Goal: Information Seeking & Learning: Learn about a topic

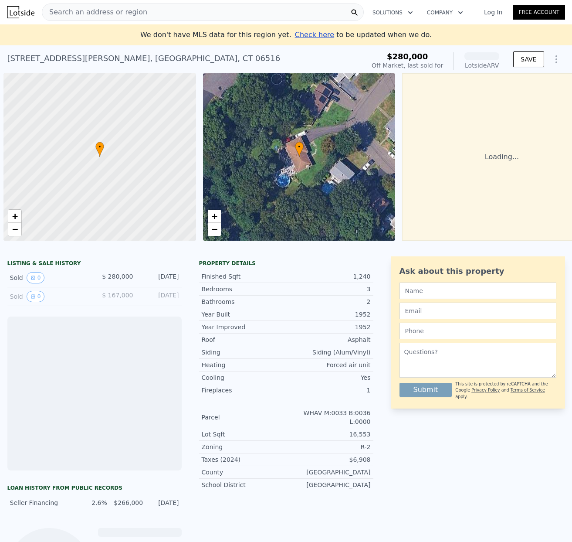
scroll to position [0, 3]
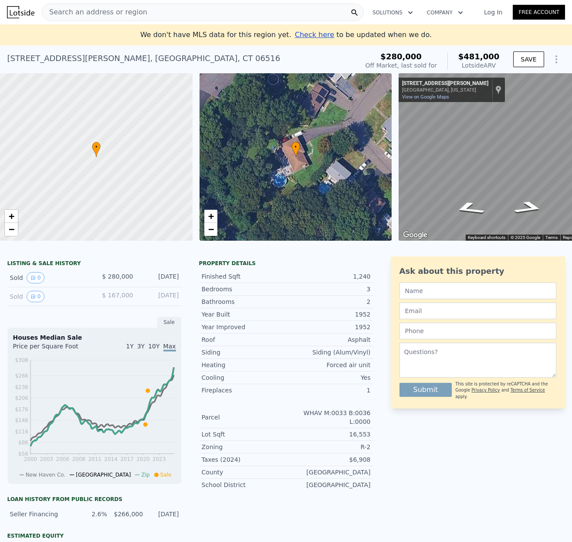
click at [87, 299] on div "Sold 0 $ 167,000 [DATE]" at bounding box center [94, 296] width 174 height 19
click at [16, 297] on div "Sold 0" at bounding box center [49, 296] width 78 height 11
click at [35, 296] on icon "View historical data" at bounding box center [33, 296] width 5 height 5
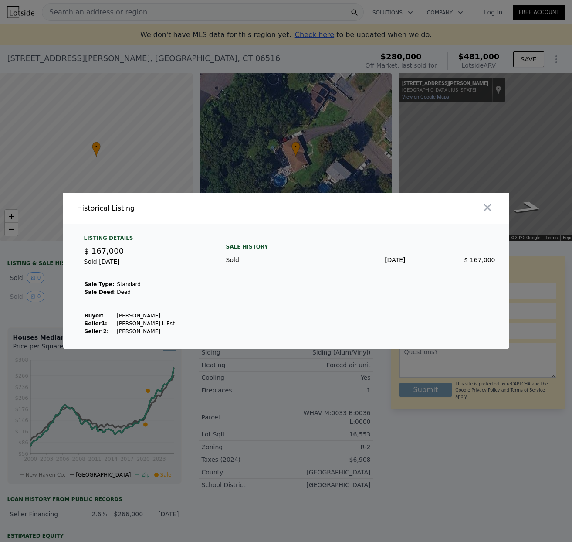
drag, startPoint x: 129, startPoint y: 315, endPoint x: 162, endPoint y: 325, distance: 34.6
click at [162, 325] on div "Listing Details $ 167,000 Sold [DATE] Sale Type: Standard Sale Deed: [PERSON_NA…" at bounding box center [144, 285] width 135 height 101
drag, startPoint x: 162, startPoint y: 325, endPoint x: 126, endPoint y: 289, distance: 50.3
click at [126, 289] on div "Listing Details $ 167,000 Sold [DATE] Sale Type: Standard Sale Deed: [PERSON_NA…" at bounding box center [144, 285] width 135 height 101
click at [237, 288] on div "Sale History Sold [DATE] $ 167,000" at bounding box center [360, 285] width 269 height 101
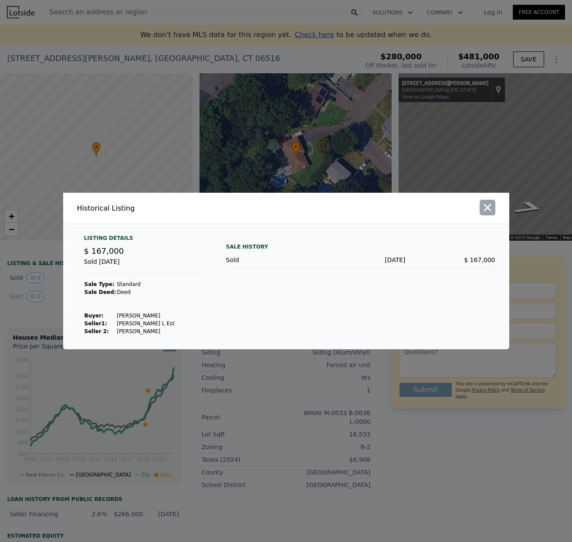
click at [489, 203] on icon "button" at bounding box center [488, 207] width 12 height 12
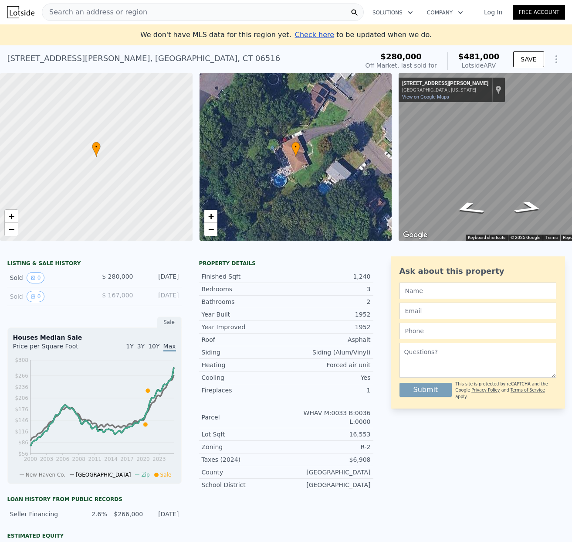
click at [36, 262] on div "LISTING & SALE HISTORY" at bounding box center [94, 264] width 174 height 9
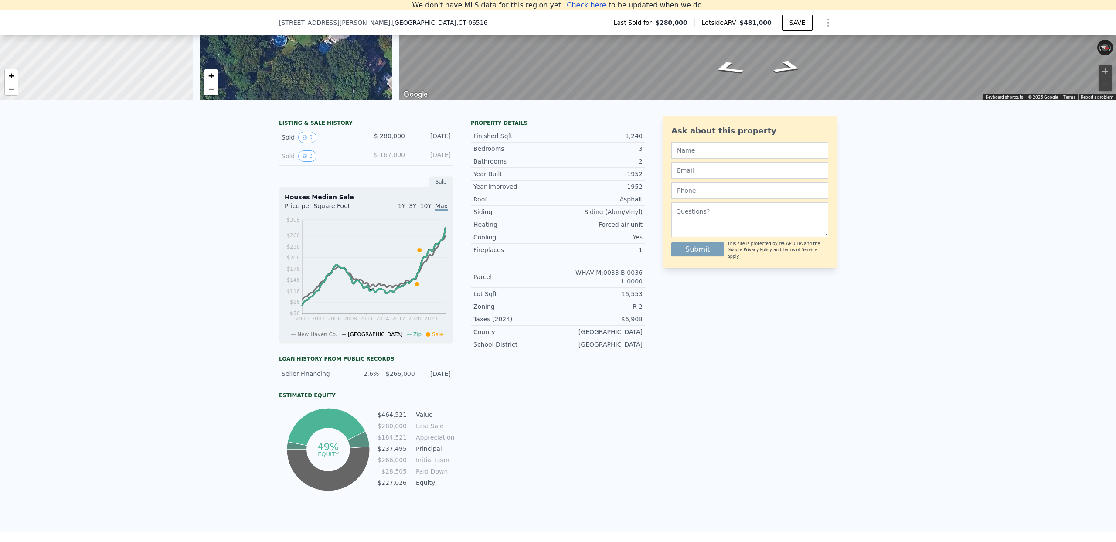
click at [428, 205] on span "10Y" at bounding box center [425, 205] width 11 height 7
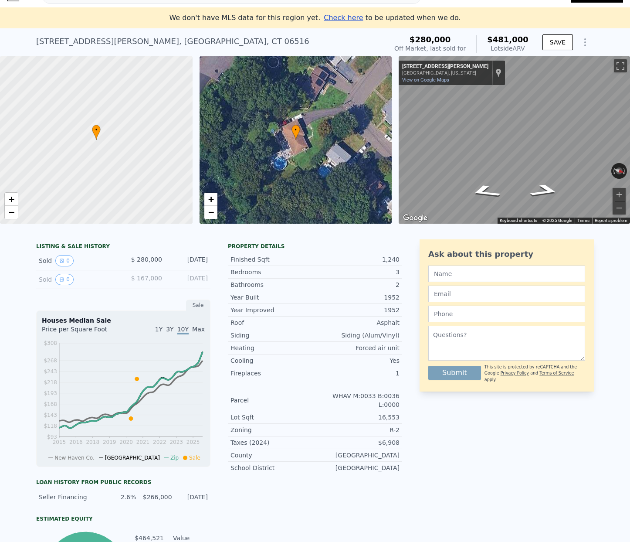
scroll to position [0, 0]
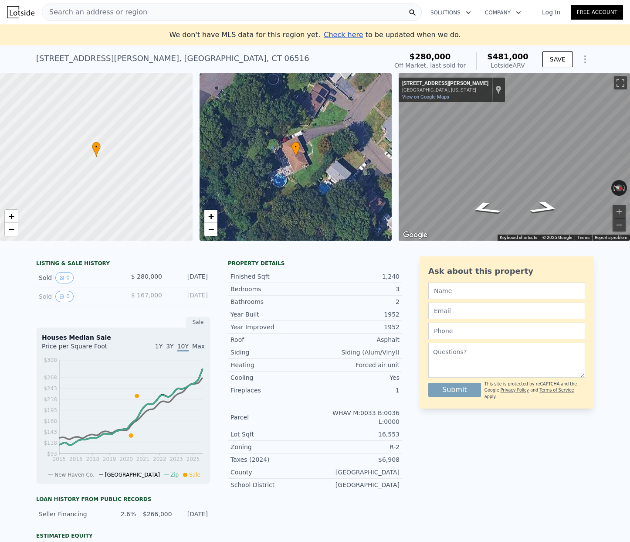
click at [572, 57] on icon "Show Options" at bounding box center [585, 59] width 10 height 10
click at [124, 252] on div "LISTING & SALE HISTORY Sold 0 $ 280,000 [DATE] Sold 0 $ 167,000 [DATE] Sale Hou…" at bounding box center [315, 460] width 630 height 422
click at [59, 278] on icon "View historical data" at bounding box center [61, 277] width 5 height 5
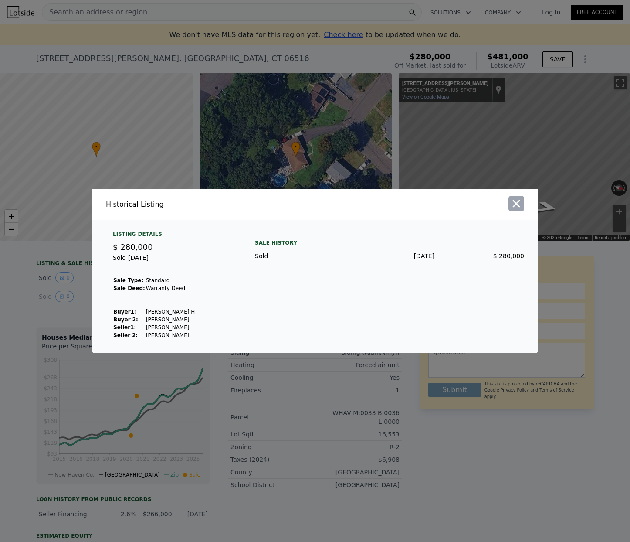
click at [523, 202] on button "button" at bounding box center [517, 204] width 16 height 16
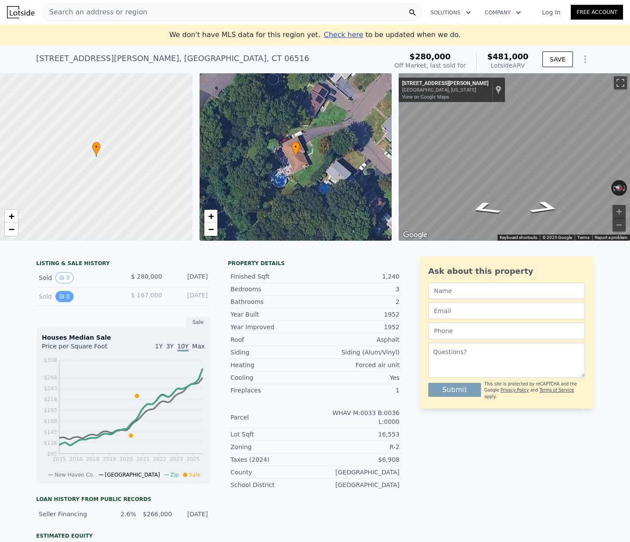
click at [68, 299] on button "0" at bounding box center [64, 296] width 18 height 11
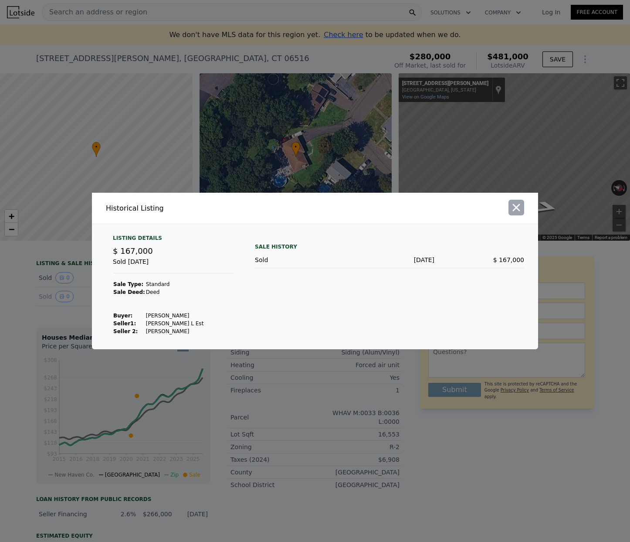
click at [518, 210] on icon "button" at bounding box center [516, 207] width 7 height 7
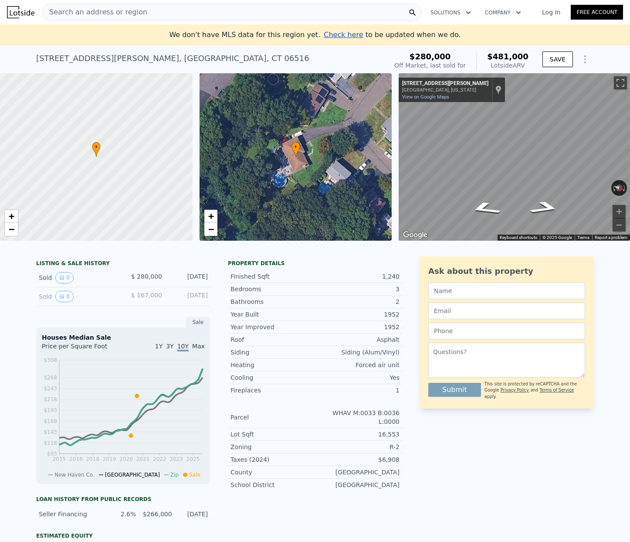
click at [103, 11] on span "Search an address or region" at bounding box center [94, 12] width 105 height 10
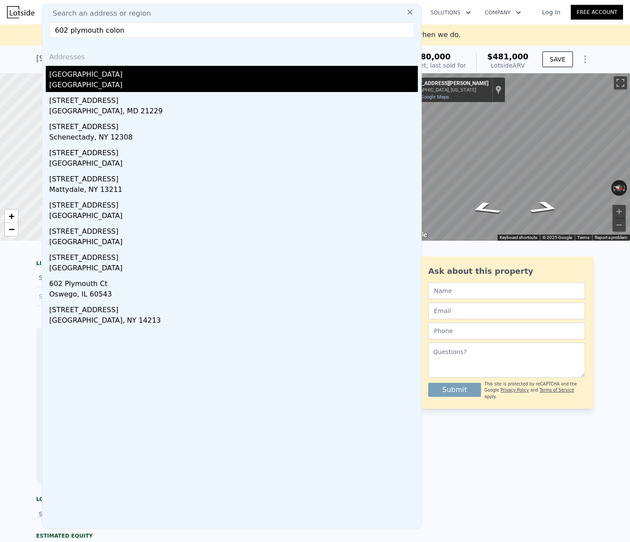
type input "602 plymouth colon"
click at [163, 84] on div "[GEOGRAPHIC_DATA]" at bounding box center [233, 86] width 369 height 12
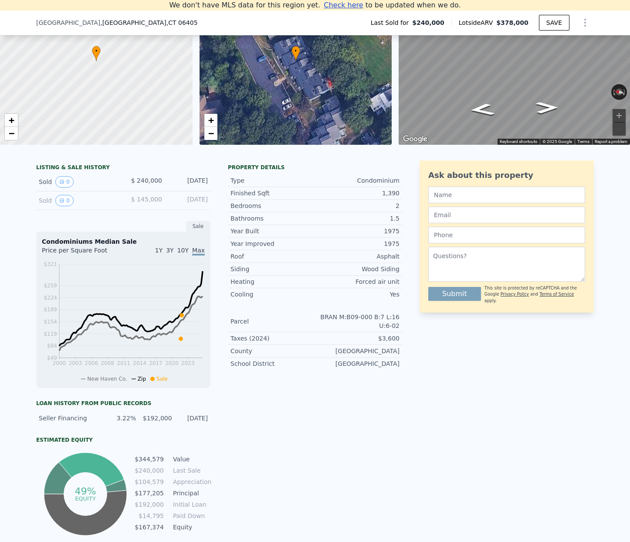
scroll to position [88, 0]
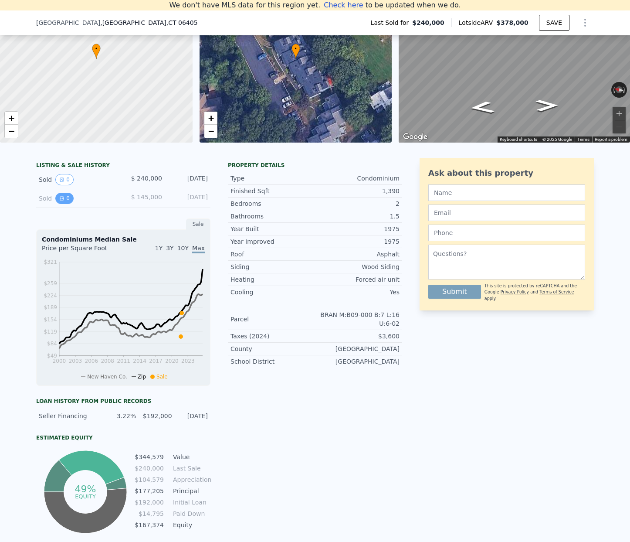
click at [66, 199] on button "0" at bounding box center [64, 198] width 18 height 11
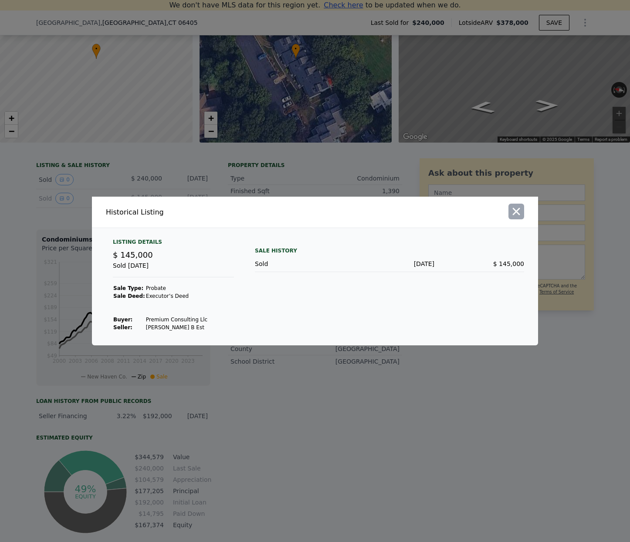
click at [516, 212] on icon "button" at bounding box center [516, 211] width 7 height 7
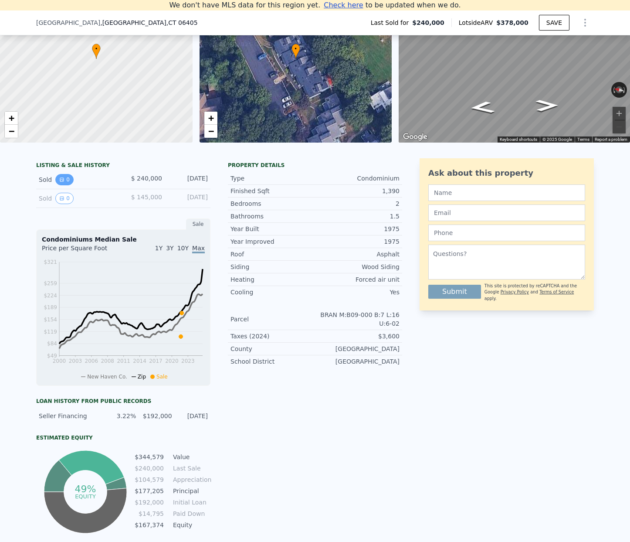
click at [68, 182] on button "0" at bounding box center [64, 179] width 18 height 11
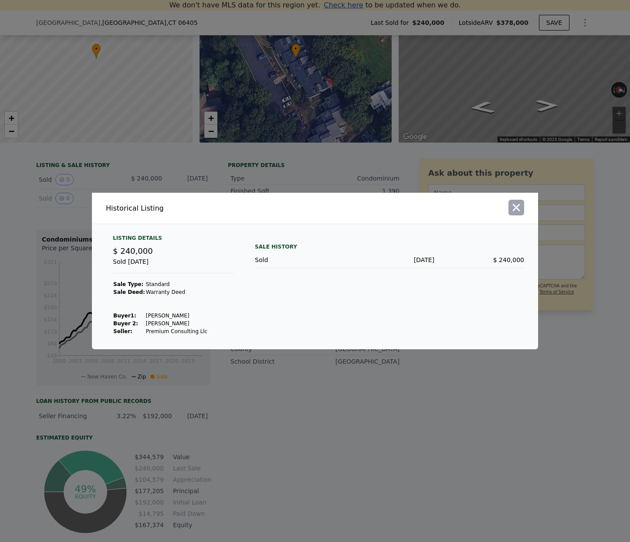
click at [516, 206] on icon "button" at bounding box center [516, 207] width 7 height 7
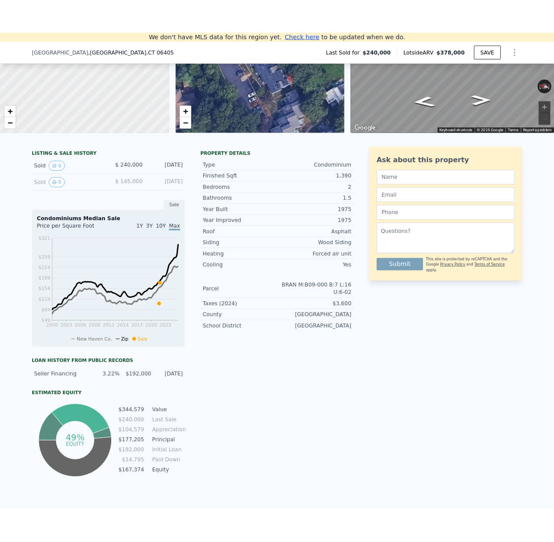
scroll to position [119, 0]
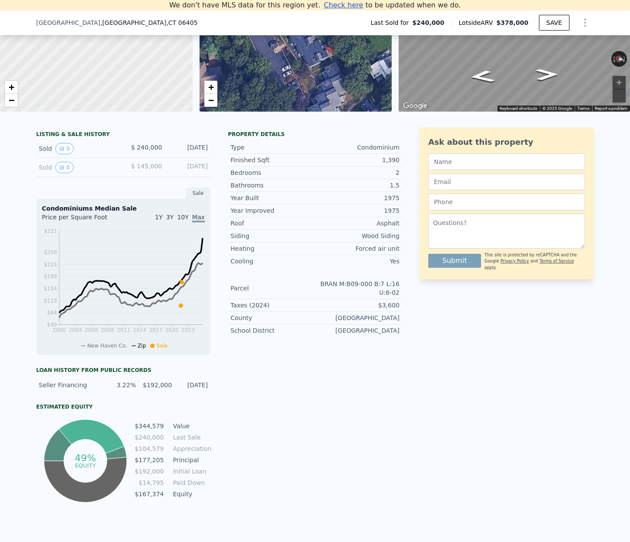
click at [185, 218] on span "10Y" at bounding box center [182, 217] width 11 height 7
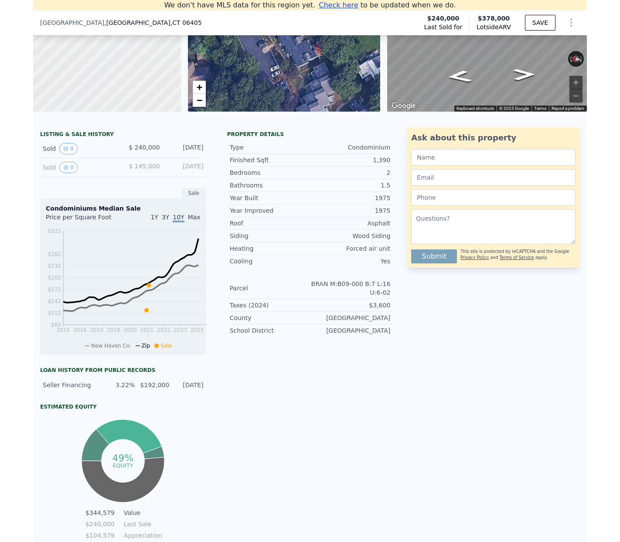
scroll to position [0, 3]
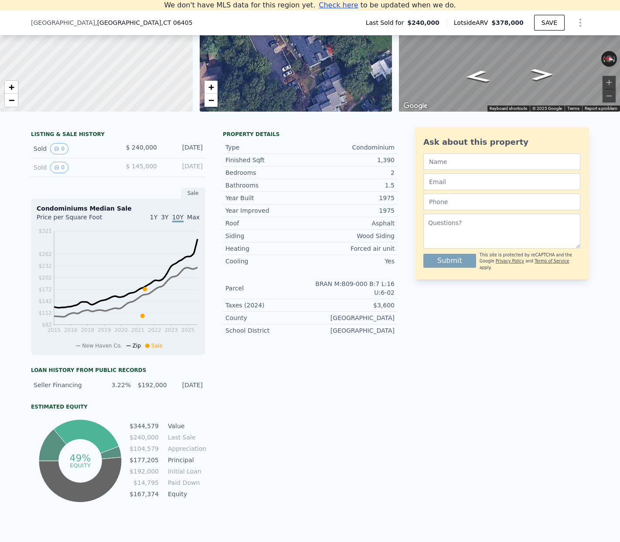
type input "3"
type input "4"
type input "960"
type input "1690"
type input "10890"
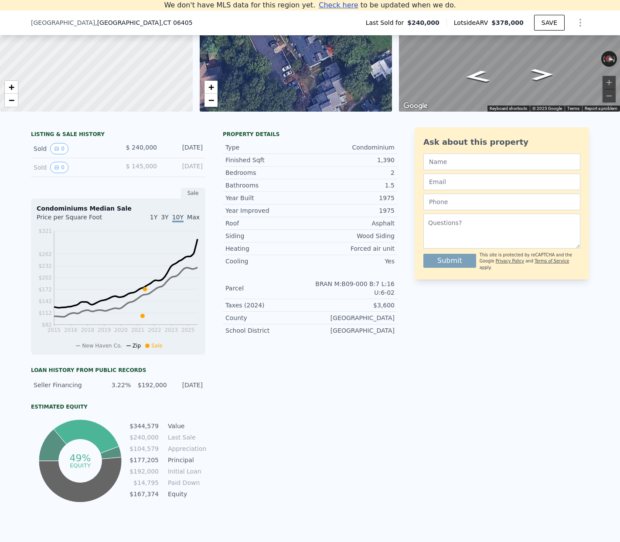
type input "22651"
type input "$ 481,000"
type input "5"
type input "$ 150,697"
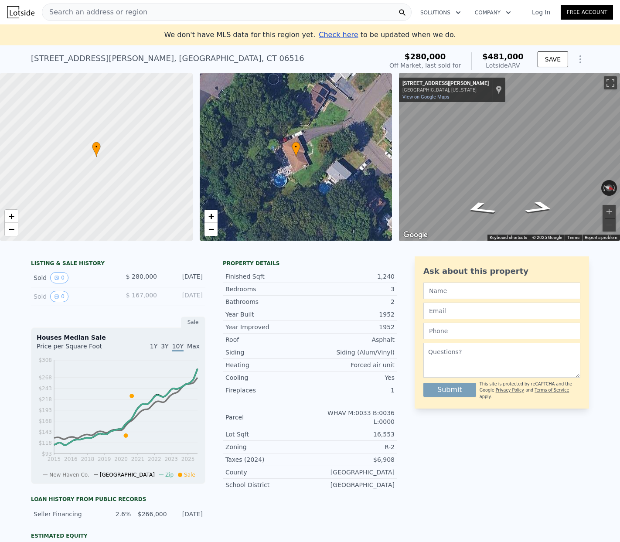
click at [87, 9] on span "Search an address or region" at bounding box center [94, 12] width 105 height 10
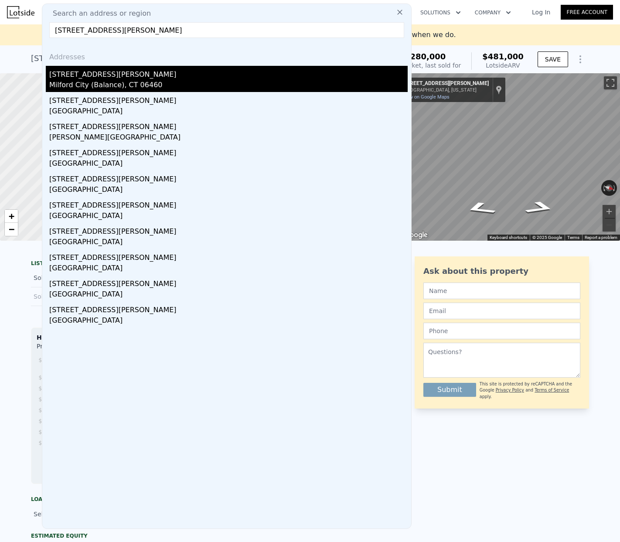
type input "[STREET_ADDRESS][PERSON_NAME]"
click at [119, 82] on div "Milford City (Balance), CT 06460" at bounding box center [228, 86] width 358 height 12
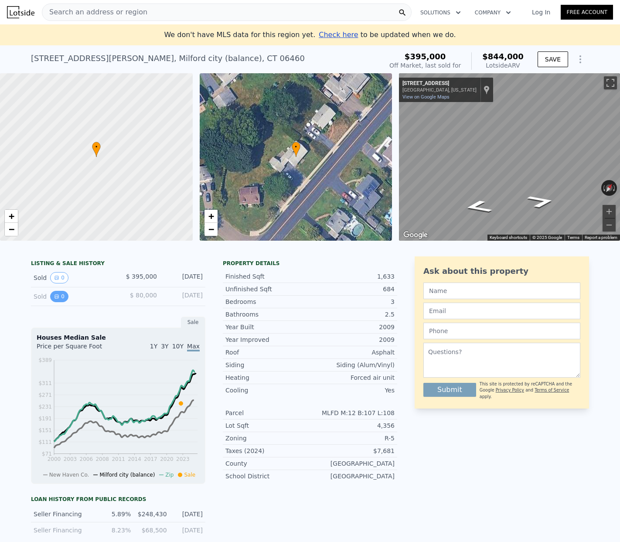
click at [58, 298] on icon "View historical data" at bounding box center [56, 296] width 5 height 5
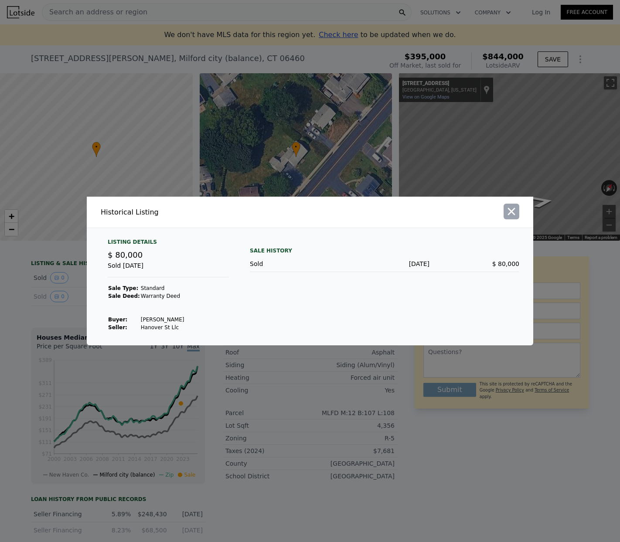
click at [511, 211] on icon "button" at bounding box center [511, 211] width 7 height 7
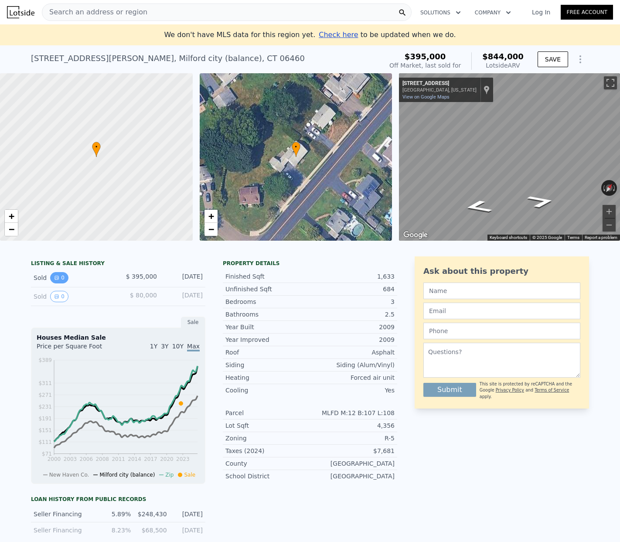
click at [55, 278] on icon "View historical data" at bounding box center [56, 277] width 5 height 5
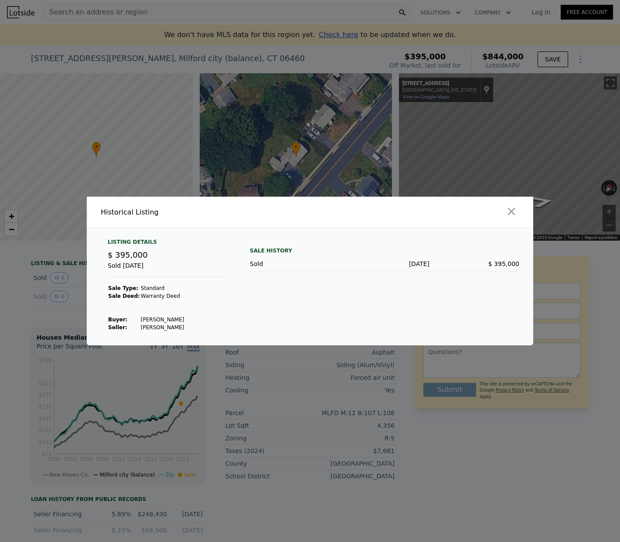
click at [227, 255] on div "$ 395,000" at bounding box center [168, 255] width 121 height 12
click at [197, 324] on div "Listing Details $ 395,000 Sold [DATE] Sale Type: Standard Sale Deed: Warranty […" at bounding box center [168, 284] width 135 height 93
click at [511, 209] on icon "button" at bounding box center [511, 211] width 12 height 12
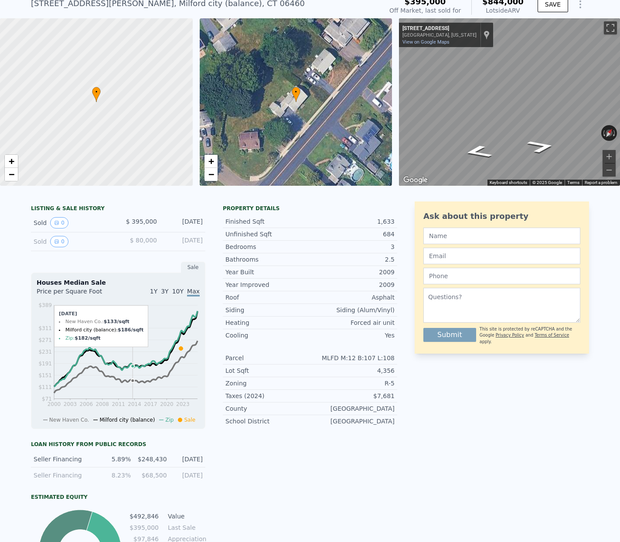
scroll to position [81, 0]
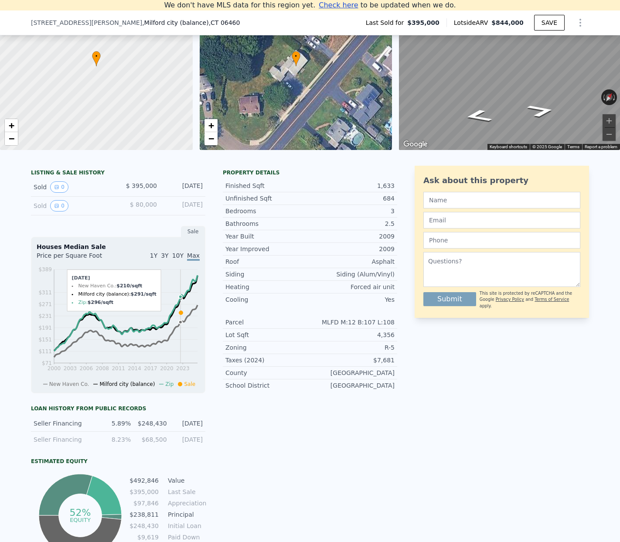
click at [180, 312] on icon at bounding box center [181, 313] width 4 height 4
click at [181, 257] on span "10Y" at bounding box center [177, 255] width 11 height 7
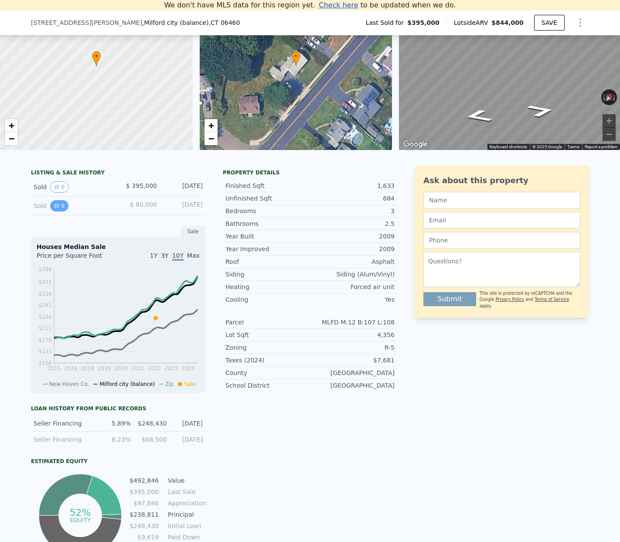
click at [61, 204] on button "0" at bounding box center [59, 205] width 18 height 11
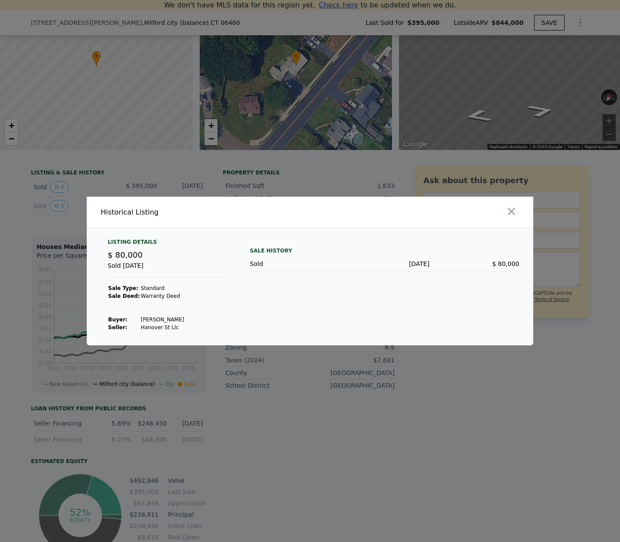
click at [57, 182] on div at bounding box center [310, 271] width 620 height 542
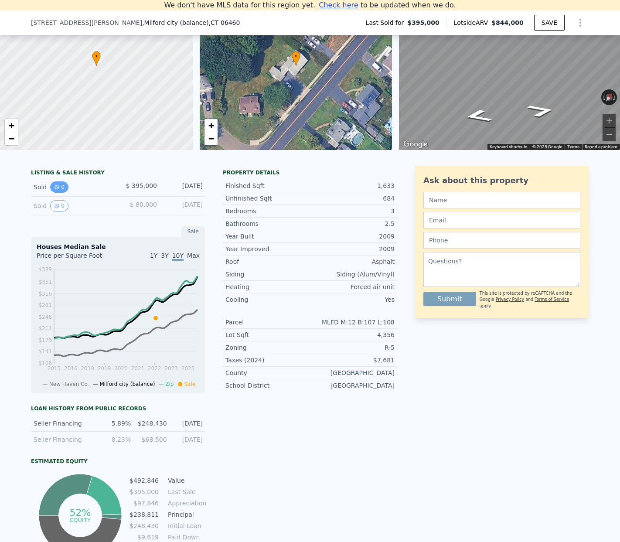
click at [55, 186] on icon "View historical data" at bounding box center [56, 186] width 3 height 3
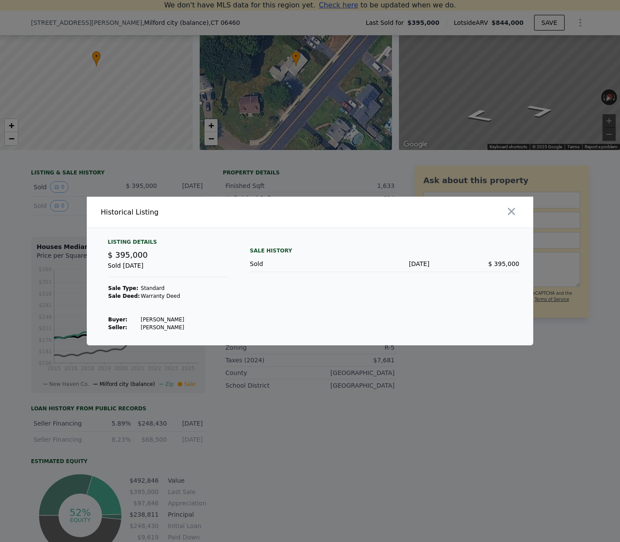
click at [228, 192] on div at bounding box center [310, 271] width 620 height 542
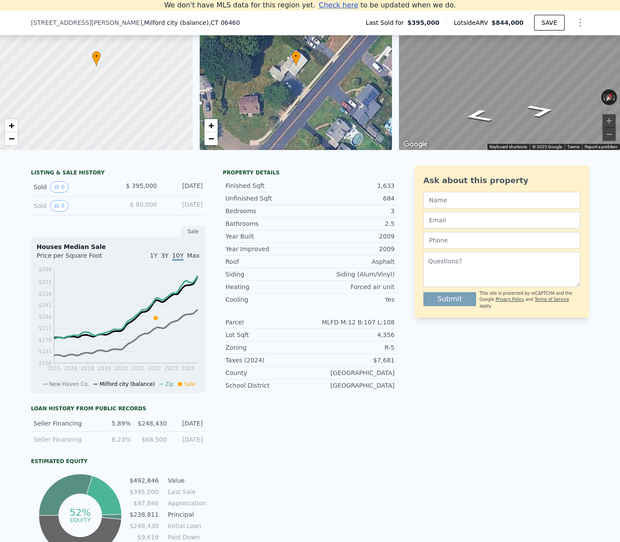
scroll to position [0, 0]
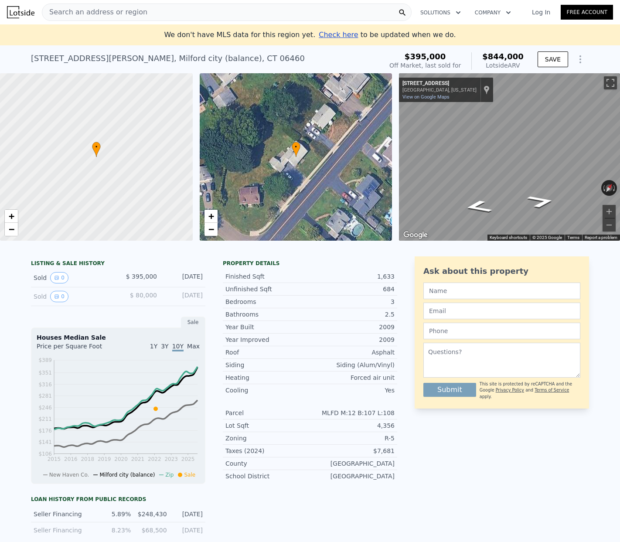
click at [146, 13] on div "Search an address or region" at bounding box center [227, 11] width 370 height 17
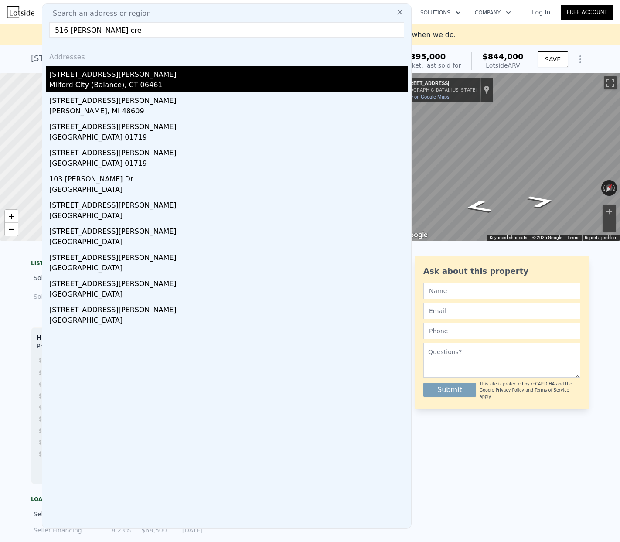
type input "516 [PERSON_NAME] cre"
click at [169, 74] on div "[STREET_ADDRESS][PERSON_NAME]" at bounding box center [228, 73] width 358 height 14
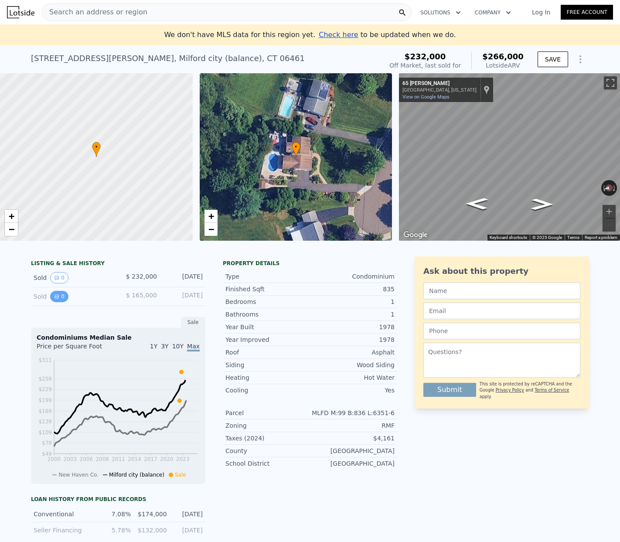
click at [60, 299] on button "0" at bounding box center [59, 296] width 18 height 11
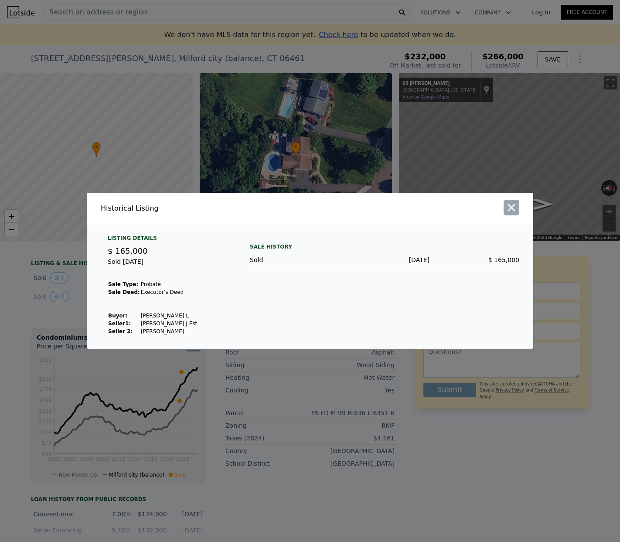
click at [516, 208] on icon "button" at bounding box center [511, 207] width 12 height 12
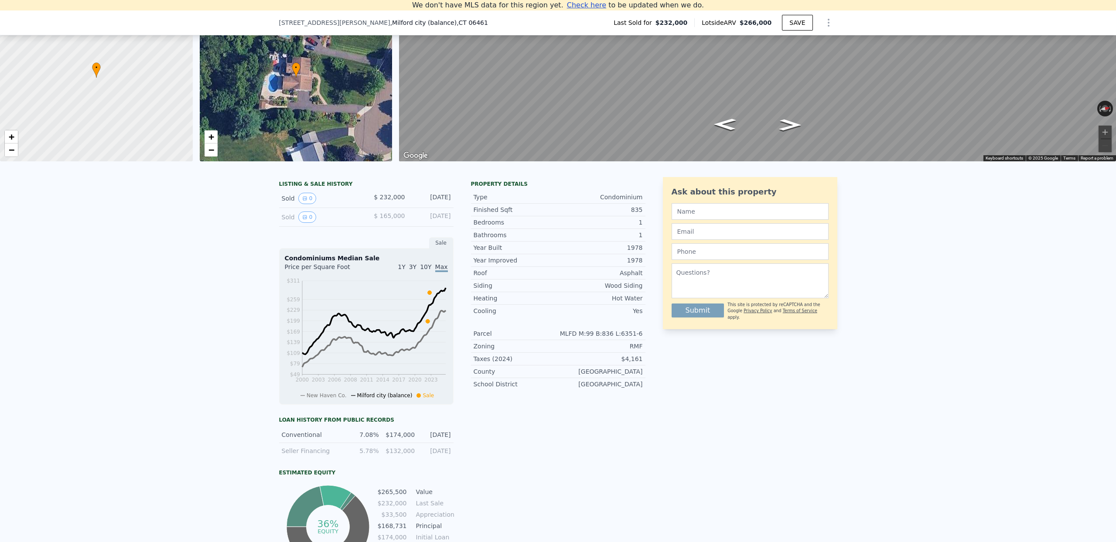
click at [423, 270] on span "10Y" at bounding box center [425, 266] width 11 height 7
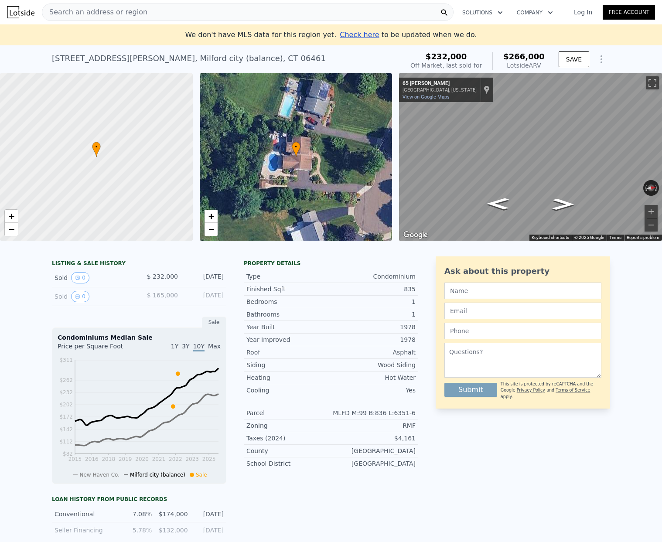
click at [101, 14] on span "Search an address or region" at bounding box center [94, 12] width 105 height 10
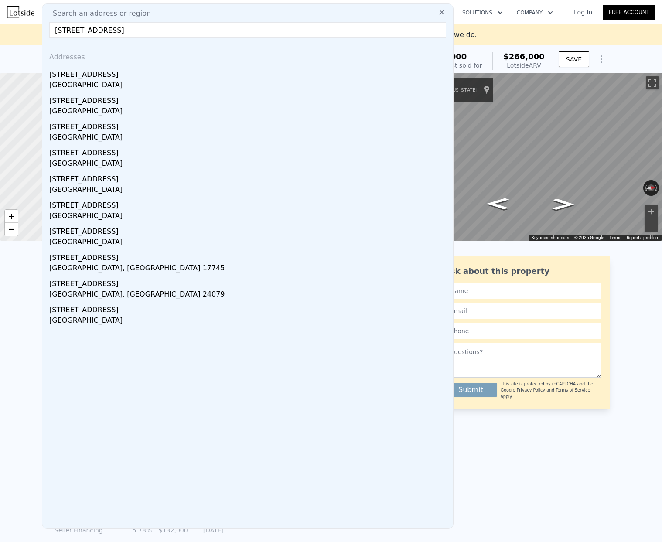
type input "[STREET_ADDRESS]"
click at [101, 69] on div "[STREET_ADDRESS]" at bounding box center [249, 73] width 400 height 14
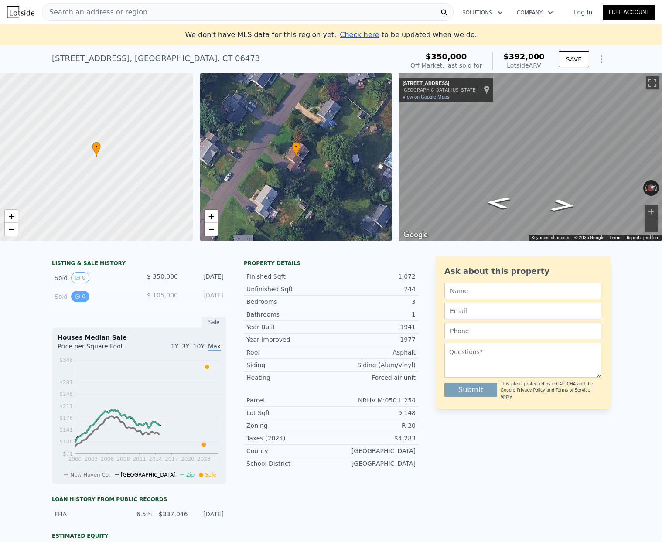
click at [80, 299] on icon "View historical data" at bounding box center [77, 296] width 5 height 5
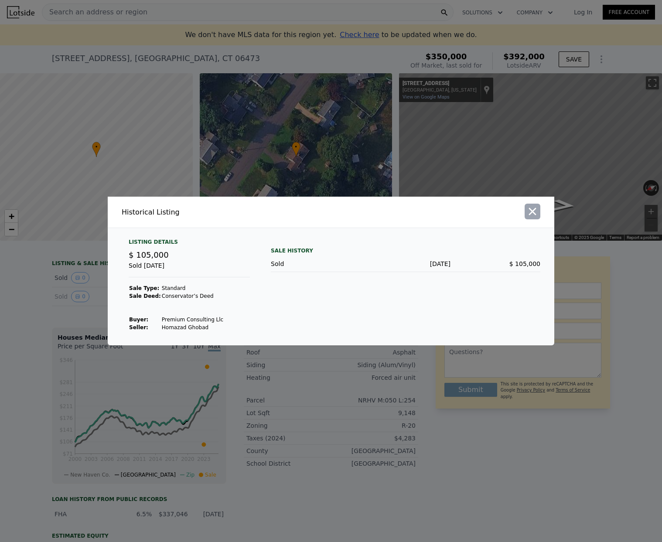
click at [535, 211] on icon "button" at bounding box center [532, 211] width 12 height 12
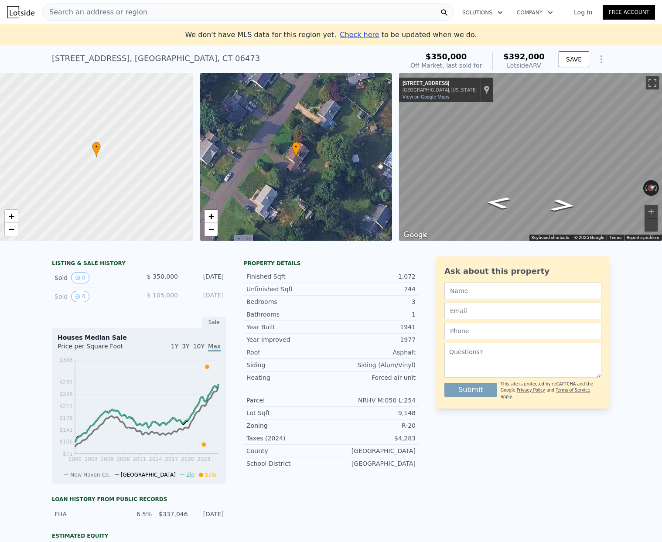
click at [201, 348] on span "10Y" at bounding box center [198, 346] width 11 height 7
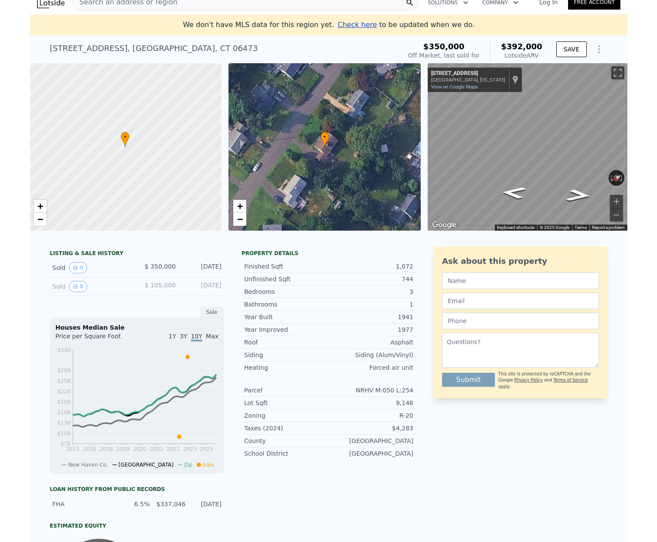
scroll to position [0, 3]
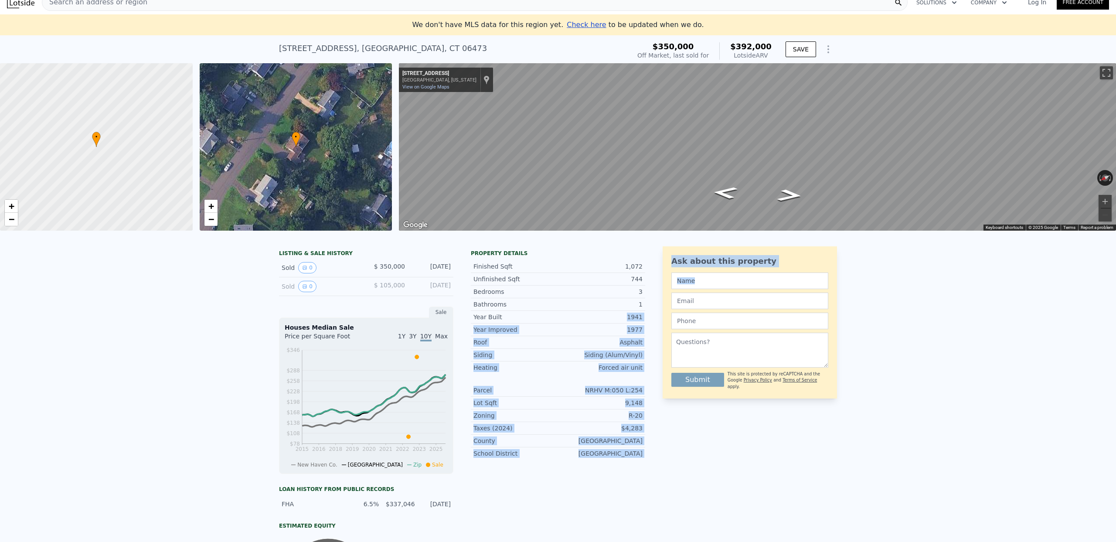
drag, startPoint x: 1113, startPoint y: 309, endPoint x: 614, endPoint y: 313, distance: 499.2
click at [572, 313] on div "LISTING & SALE HISTORY Sold 0 $ 350,000 [DATE] Sold 0 $ 105,000 [DATE] Sale Hou…" at bounding box center [558, 450] width 1116 height 422
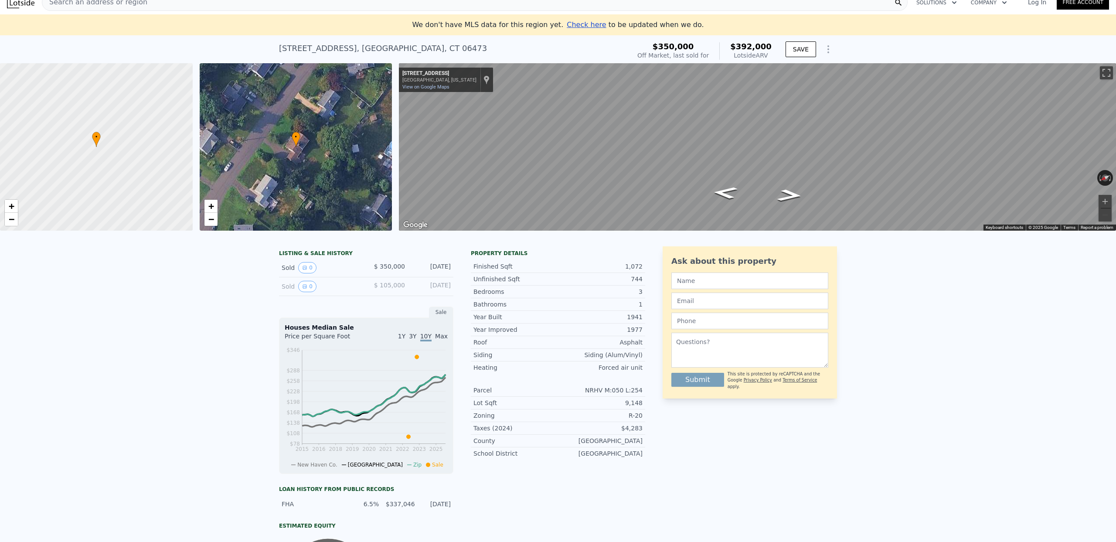
click at [572, 296] on div "LISTING & SALE HISTORY Sold 0 $ 350,000 [DATE] Sold 0 $ 105,000 [DATE] Sale Hou…" at bounding box center [558, 450] width 1116 height 422
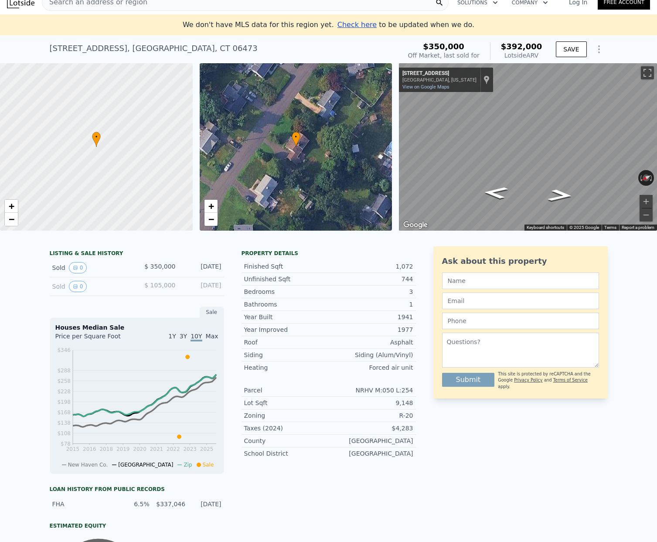
scroll to position [0, 0]
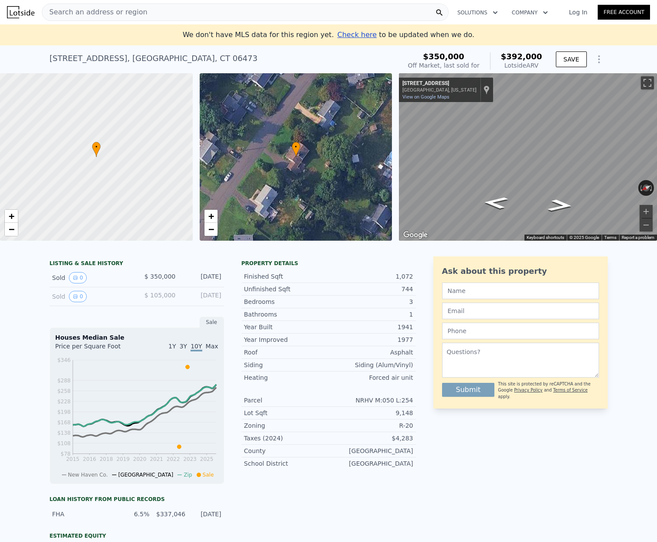
click at [126, 8] on span "Search an address or region" at bounding box center [94, 12] width 105 height 10
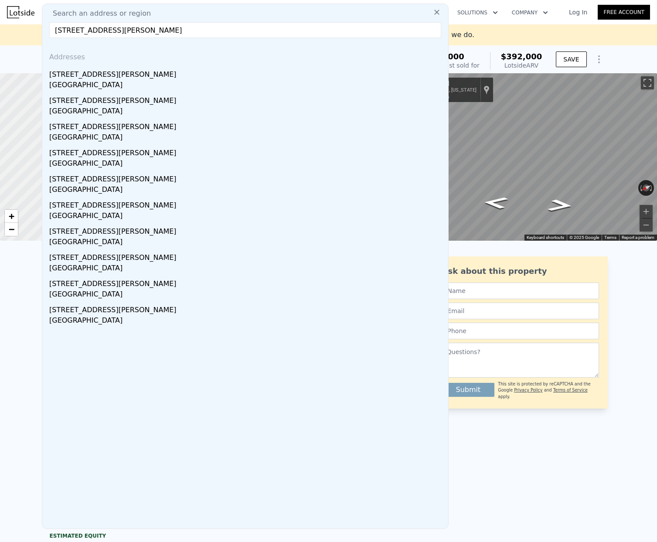
drag, startPoint x: 97, startPoint y: 30, endPoint x: 114, endPoint y: 29, distance: 16.6
click at [114, 29] on input "[STREET_ADDRESS][PERSON_NAME]" at bounding box center [245, 30] width 392 height 16
click at [98, 30] on input "[STREET_ADDRESS][PERSON_NAME]" at bounding box center [245, 30] width 392 height 16
drag, startPoint x: 98, startPoint y: 31, endPoint x: 117, endPoint y: 31, distance: 19.2
click at [117, 31] on input "[STREET_ADDRESS][PERSON_NAME]" at bounding box center [245, 30] width 392 height 16
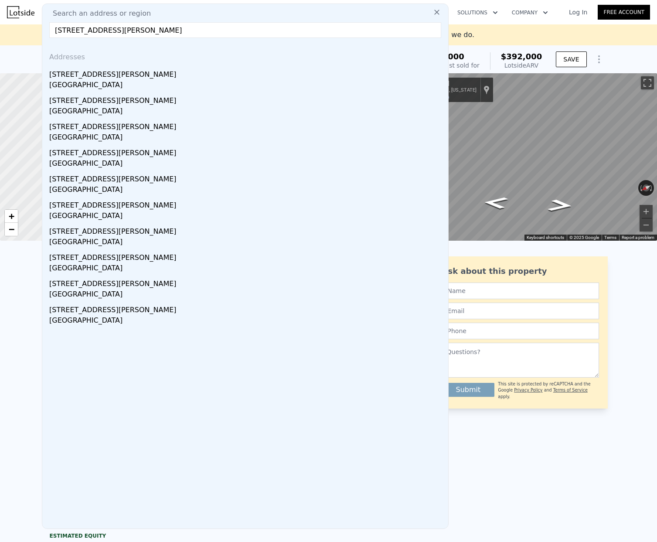
type input "[STREET_ADDRESS][PERSON_NAME]"
drag, startPoint x: 55, startPoint y: 31, endPoint x: 190, endPoint y: 31, distance: 135.2
click at [190, 31] on input "[STREET_ADDRESS][PERSON_NAME]" at bounding box center [245, 30] width 392 height 16
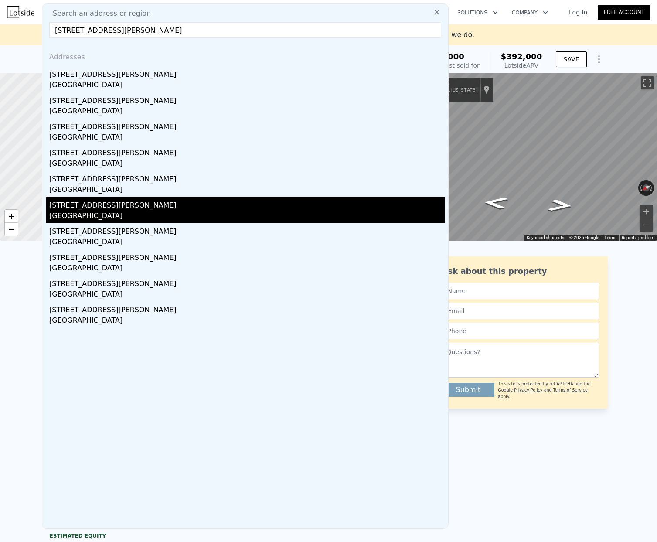
type input "[STREET_ADDRESS][PERSON_NAME]"
click at [205, 204] on div "[STREET_ADDRESS][PERSON_NAME]" at bounding box center [246, 204] width 395 height 14
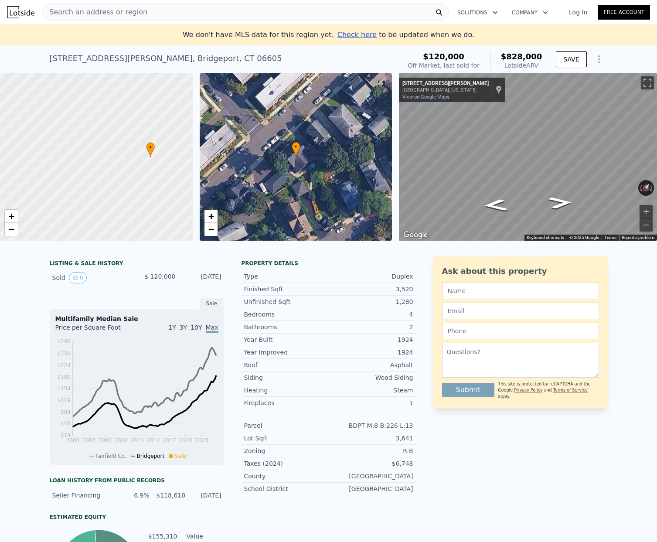
drag, startPoint x: 125, startPoint y: 148, endPoint x: 173, endPoint y: 148, distance: 48.4
click at [173, 148] on div at bounding box center [96, 157] width 231 height 201
click at [7, 220] on link "+" at bounding box center [11, 216] width 13 height 13
click at [9, 218] on span "+" at bounding box center [12, 216] width 6 height 11
drag, startPoint x: 147, startPoint y: 184, endPoint x: 0, endPoint y: 169, distance: 148.1
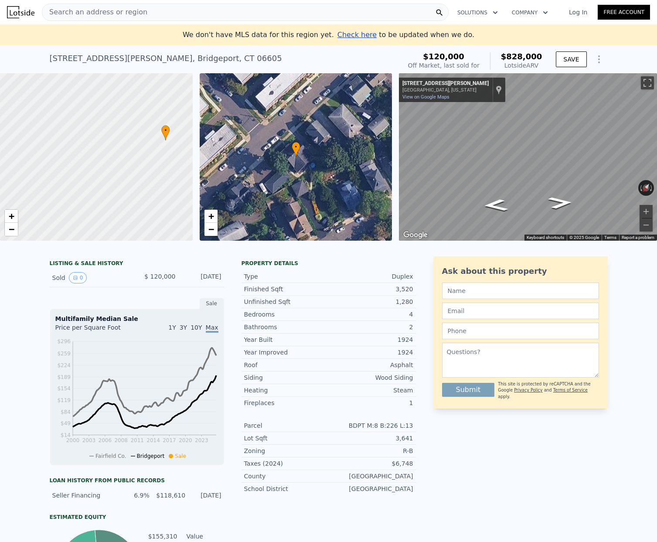
click at [0, 169] on div at bounding box center [96, 157] width 231 height 201
drag, startPoint x: 193, startPoint y: 139, endPoint x: 103, endPoint y: 167, distance: 93.9
click at [103, 167] on div "• + − • + − ← Move left → Move right ↑ Move up ↓ Move down + Zoom in - Zoom out…" at bounding box center [328, 156] width 657 height 167
drag, startPoint x: 137, startPoint y: 165, endPoint x: 74, endPoint y: 198, distance: 71.8
click at [74, 198] on div at bounding box center [96, 157] width 231 height 201
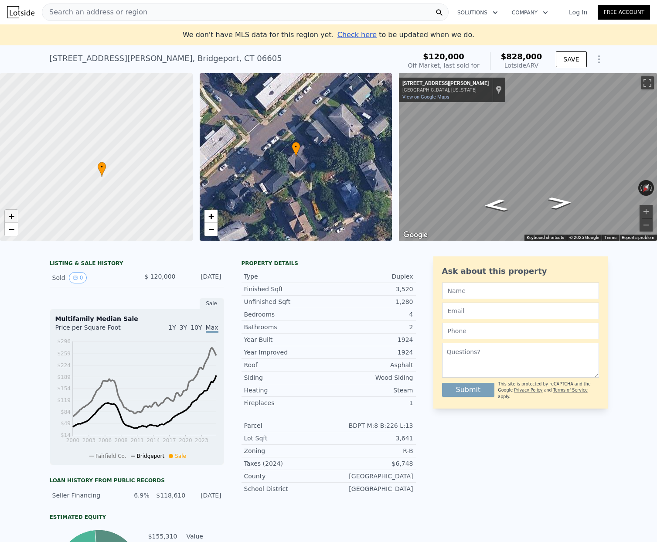
click at [10, 218] on span "+" at bounding box center [12, 216] width 6 height 11
drag, startPoint x: 101, startPoint y: 188, endPoint x: 109, endPoint y: 89, distance: 100.2
click at [109, 89] on div at bounding box center [96, 157] width 231 height 201
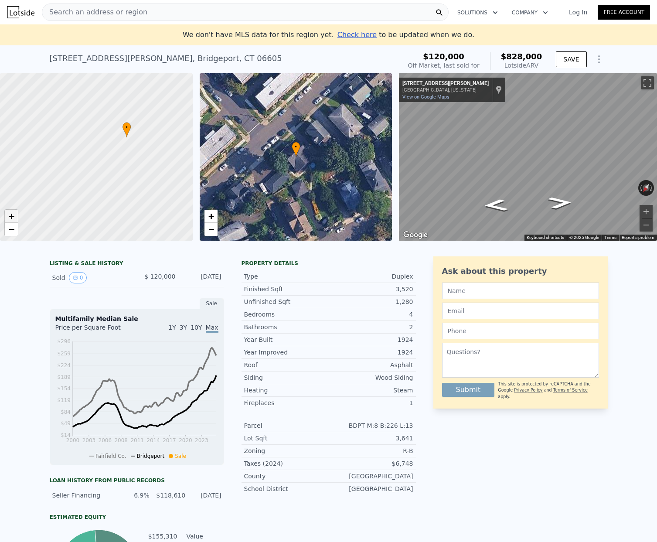
click at [13, 215] on span "+" at bounding box center [12, 216] width 6 height 11
drag, startPoint x: 160, startPoint y: 118, endPoint x: 31, endPoint y: 219, distance: 164.0
click at [31, 219] on div at bounding box center [95, 157] width 231 height 201
click at [94, 141] on div at bounding box center [96, 157] width 231 height 201
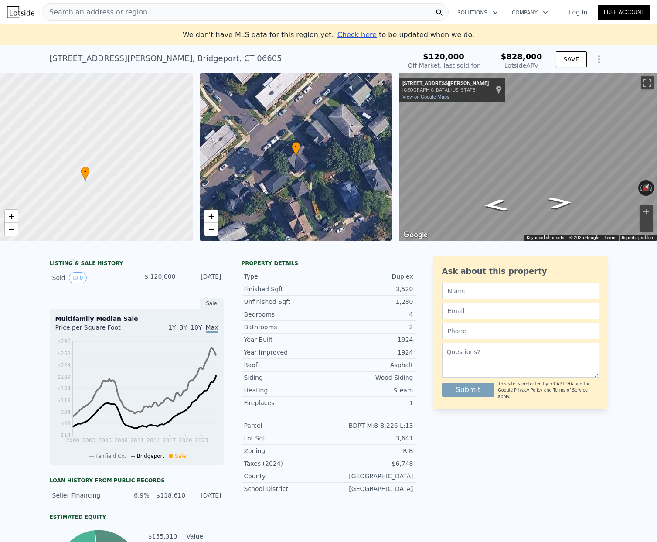
click at [102, 142] on div at bounding box center [96, 157] width 231 height 201
click at [144, 104] on div at bounding box center [96, 157] width 231 height 201
click at [276, 14] on div "Search an address or region" at bounding box center [245, 11] width 407 height 17
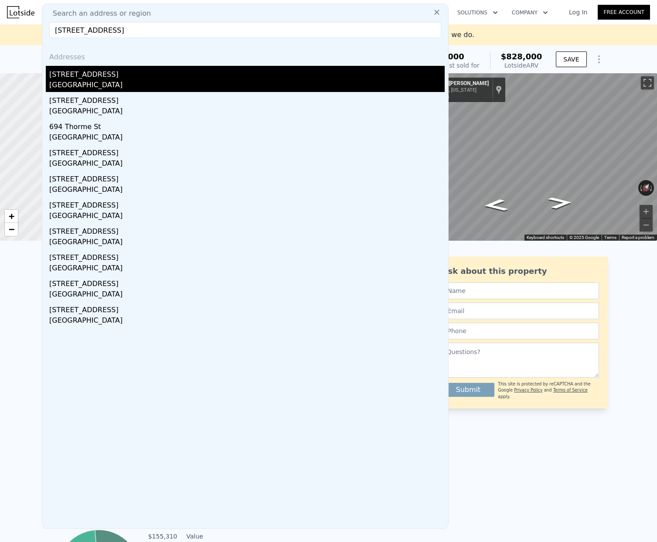
type input "[STREET_ADDRESS]"
click at [220, 85] on div "[GEOGRAPHIC_DATA]" at bounding box center [246, 86] width 395 height 12
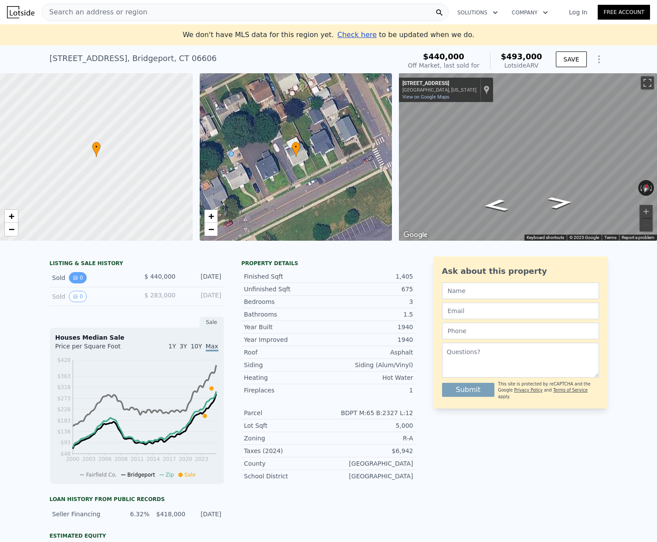
click at [73, 275] on icon "View historical data" at bounding box center [75, 277] width 5 height 5
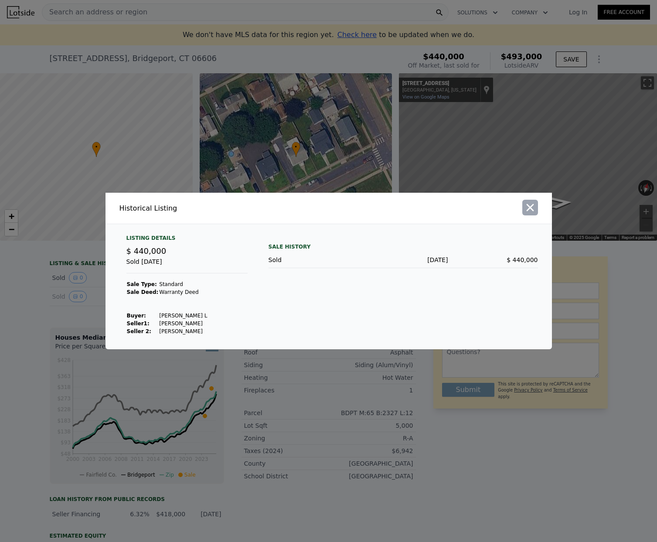
click at [528, 211] on icon "button" at bounding box center [530, 207] width 12 height 12
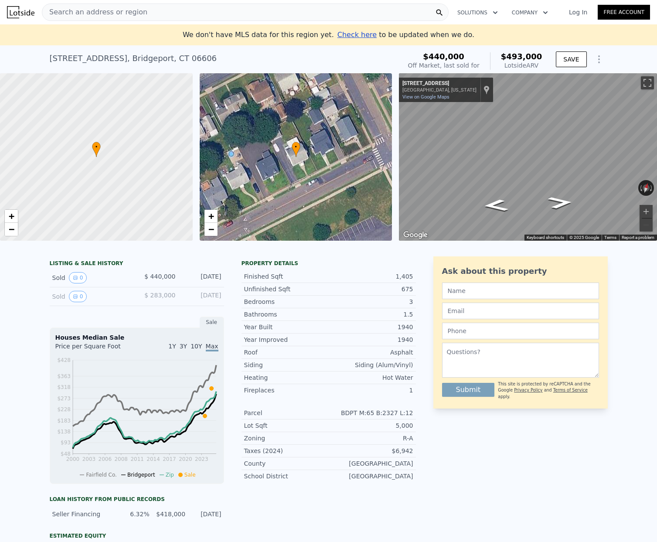
click at [200, 346] on span "10Y" at bounding box center [196, 346] width 11 height 7
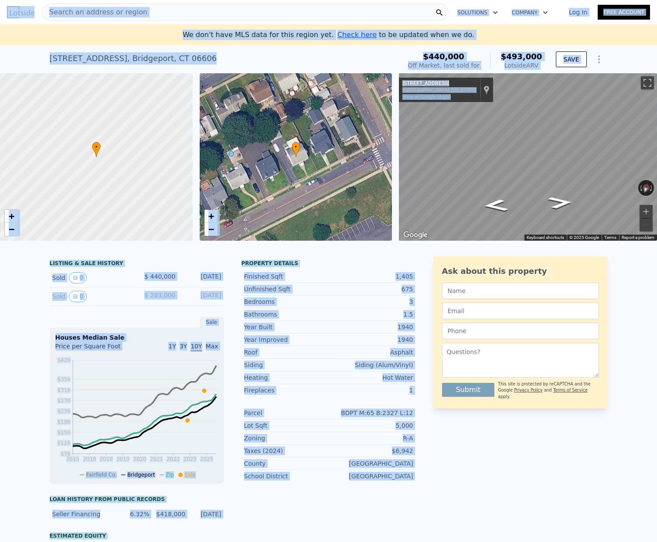
drag, startPoint x: 655, startPoint y: 264, endPoint x: 1027, endPoint y: 256, distance: 372.0
click at [572, 256] on html "Search an address or region Solutions Company Open main menu Log In Free Accoun…" at bounding box center [328, 271] width 657 height 542
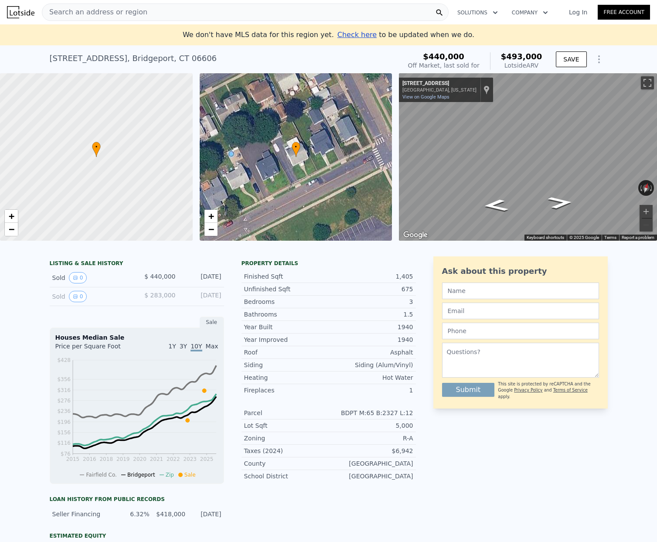
click at [572, 474] on div "Ask about this property Submit This site is protected by reCAPTCHA and the Goog…" at bounding box center [520, 444] width 174 height 377
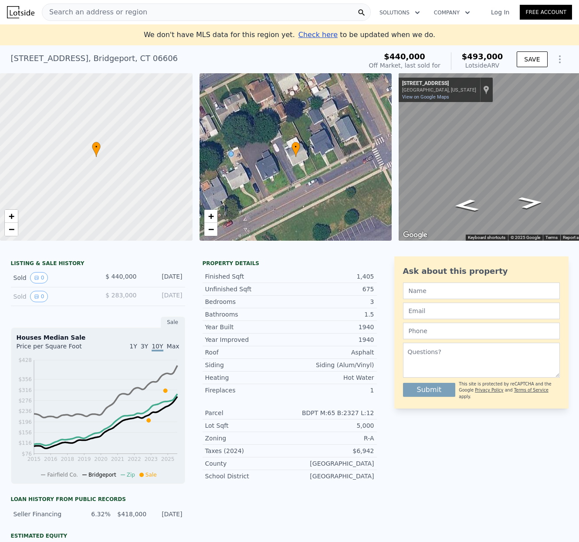
click at [108, 8] on span "Search an address or region" at bounding box center [94, 12] width 105 height 10
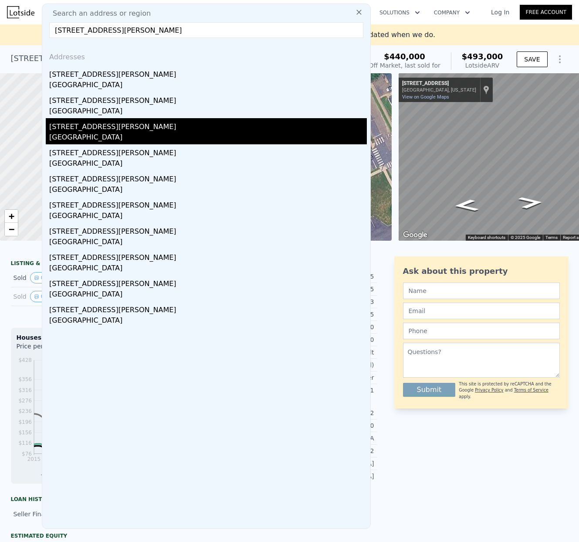
type input "[STREET_ADDRESS][PERSON_NAME]"
click at [123, 126] on div "[STREET_ADDRESS][PERSON_NAME]" at bounding box center [208, 125] width 318 height 14
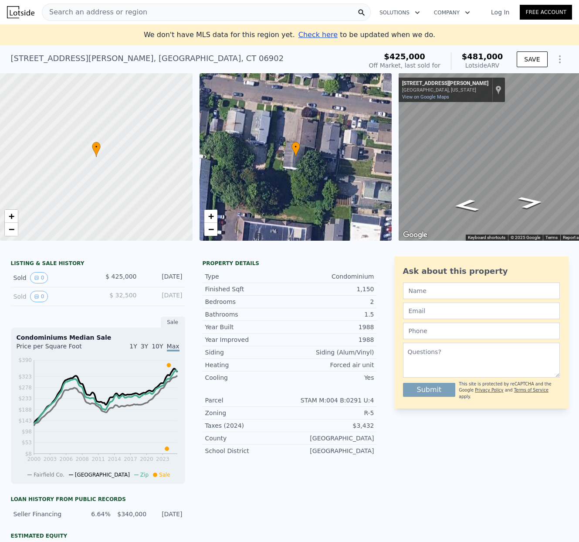
click at [159, 345] on span "10Y" at bounding box center [157, 346] width 11 height 7
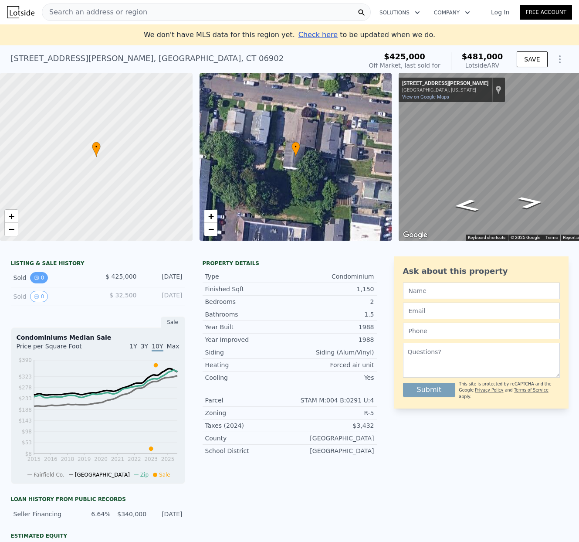
click at [34, 275] on icon "View historical data" at bounding box center [36, 277] width 5 height 5
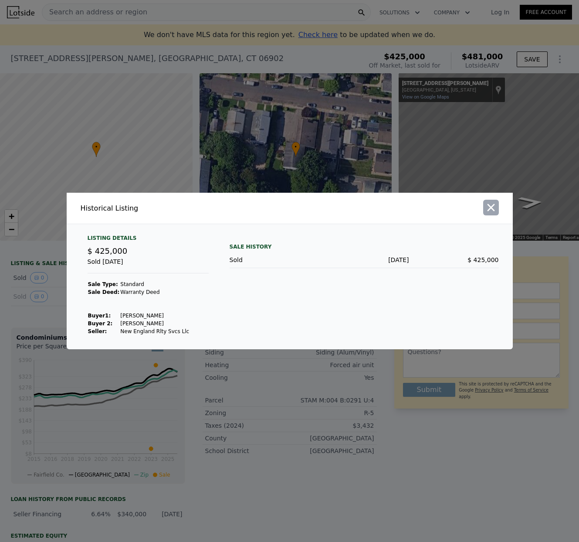
click at [487, 207] on icon "button" at bounding box center [491, 207] width 12 height 12
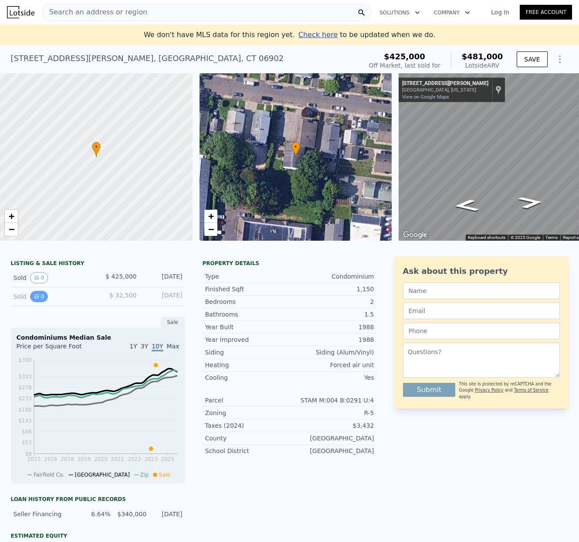
click at [39, 293] on button "0" at bounding box center [39, 296] width 18 height 11
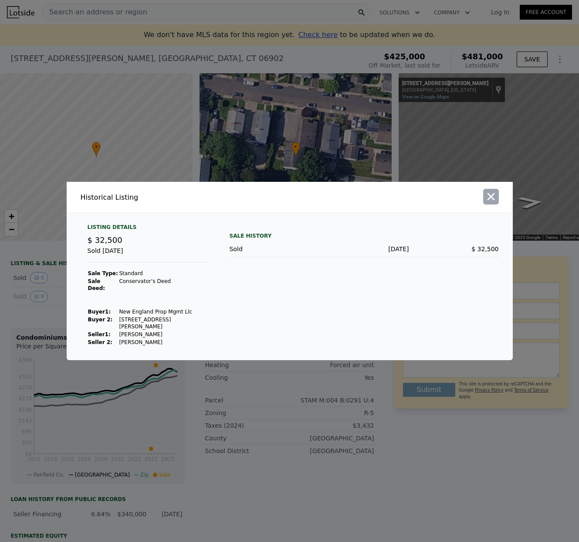
click at [489, 203] on icon "button" at bounding box center [491, 197] width 12 height 12
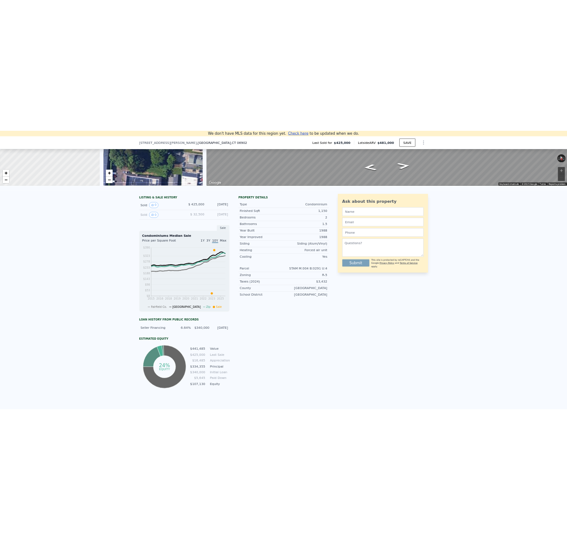
scroll to position [156, 0]
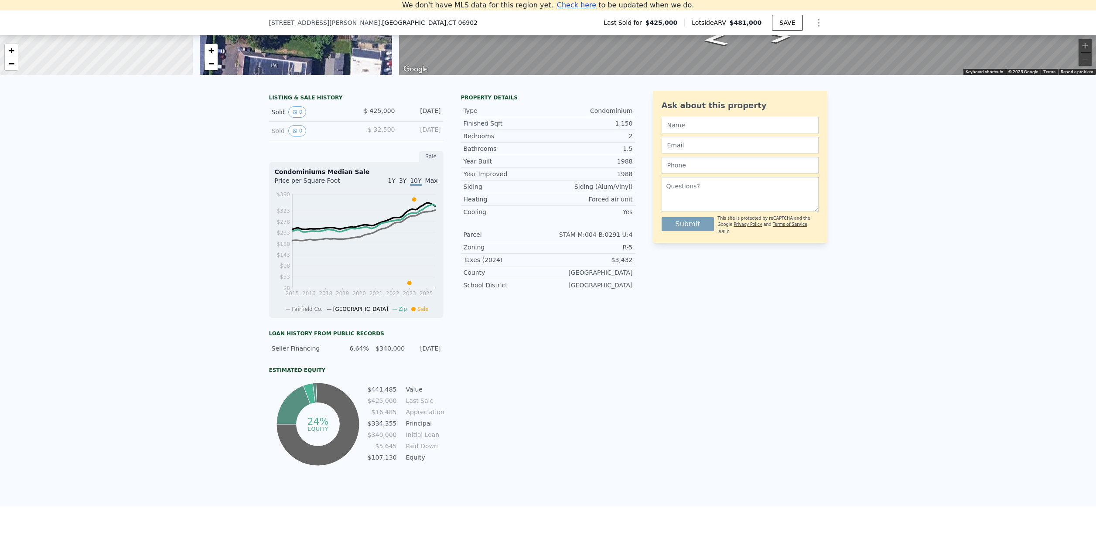
click at [406, 179] on span "3Y" at bounding box center [402, 180] width 7 height 7
click at [419, 182] on span "10Y" at bounding box center [415, 180] width 11 height 7
